Goal: Task Accomplishment & Management: Manage account settings

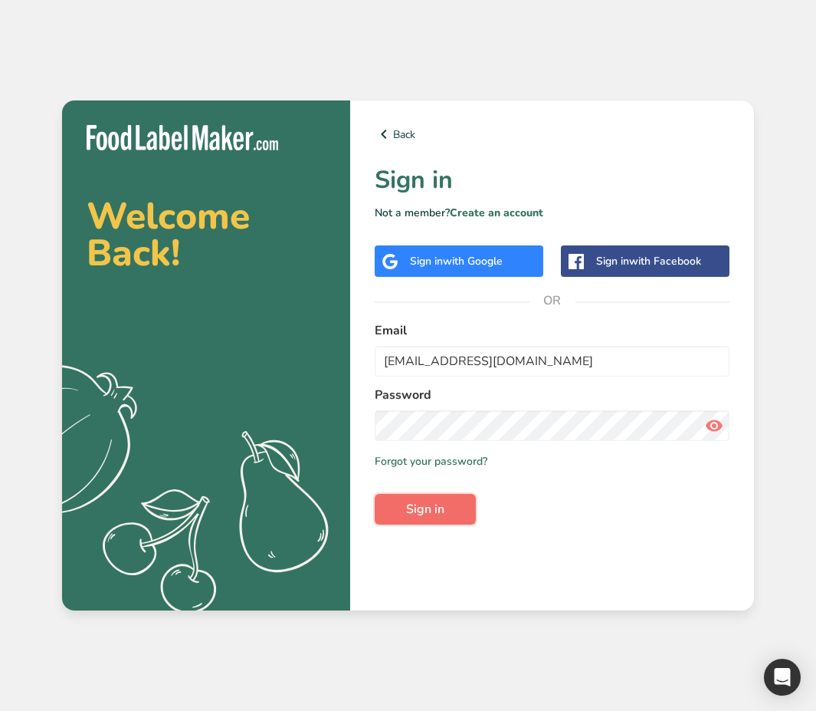
click at [456, 508] on button "Sign in" at bounding box center [425, 509] width 101 height 31
click at [482, 261] on span "with Google" at bounding box center [473, 261] width 60 height 15
